Goal: Information Seeking & Learning: Learn about a topic

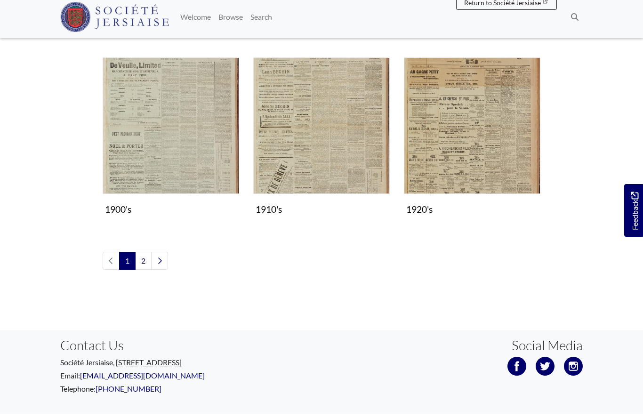
scroll to position [848, 0]
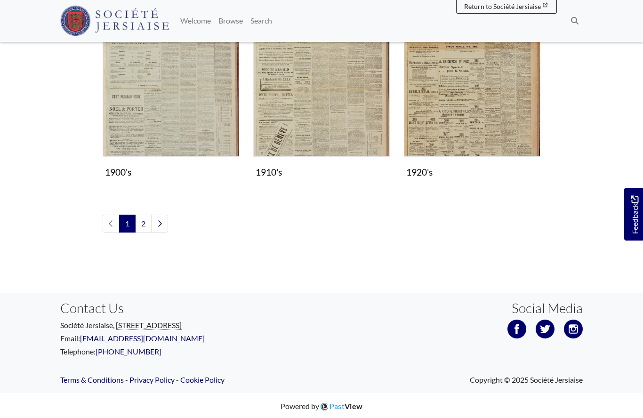
click at [334, 108] on img "Subcollection" at bounding box center [321, 89] width 137 height 137
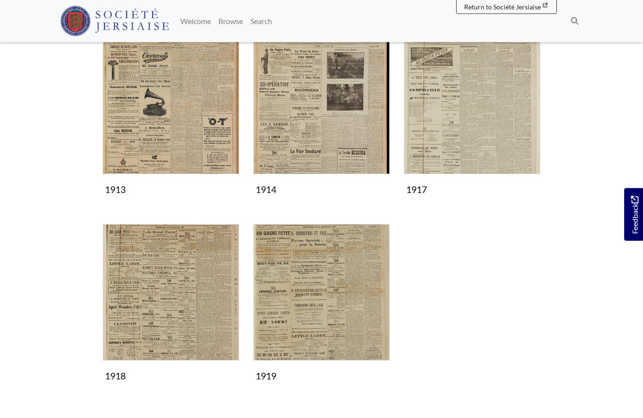
scroll to position [367, 0]
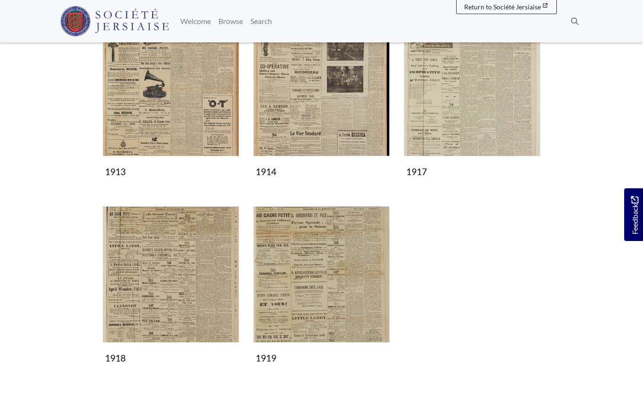
click at [182, 280] on img "Subcollection" at bounding box center [171, 274] width 137 height 137
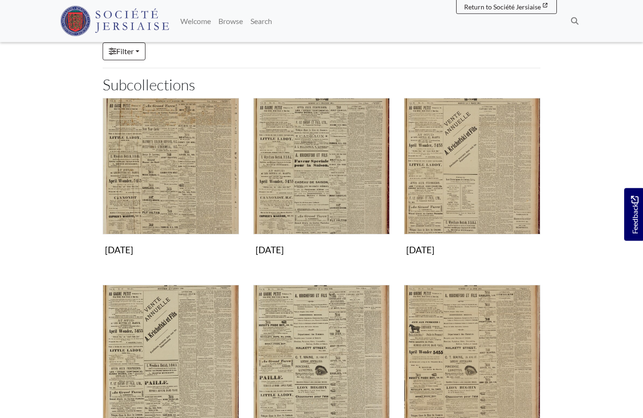
scroll to position [102, 0]
click at [178, 363] on img "Subcollection" at bounding box center [171, 353] width 137 height 137
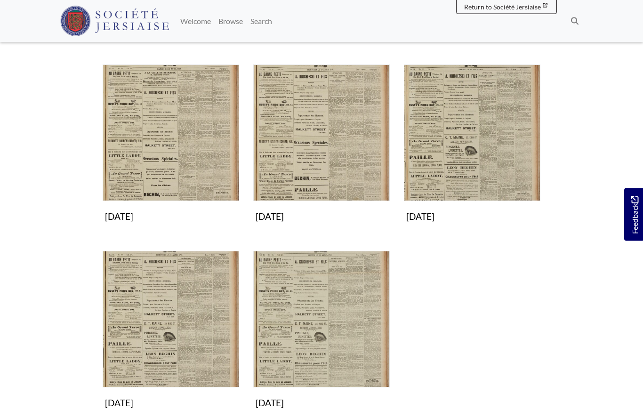
scroll to position [323, 0]
click at [332, 334] on img "Subcollection" at bounding box center [321, 319] width 137 height 137
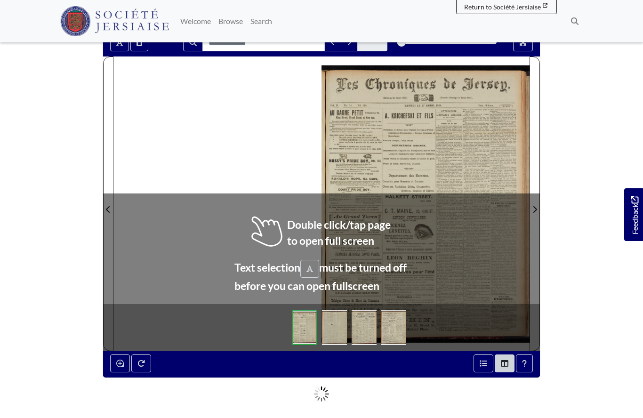
scroll to position [90, 0]
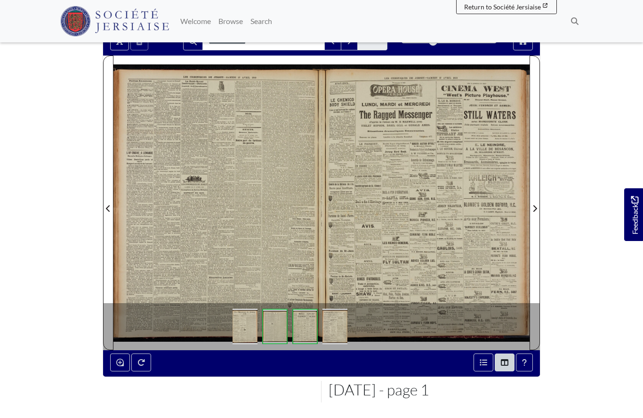
scroll to position [131, 0]
